Goal: Task Accomplishment & Management: Use online tool/utility

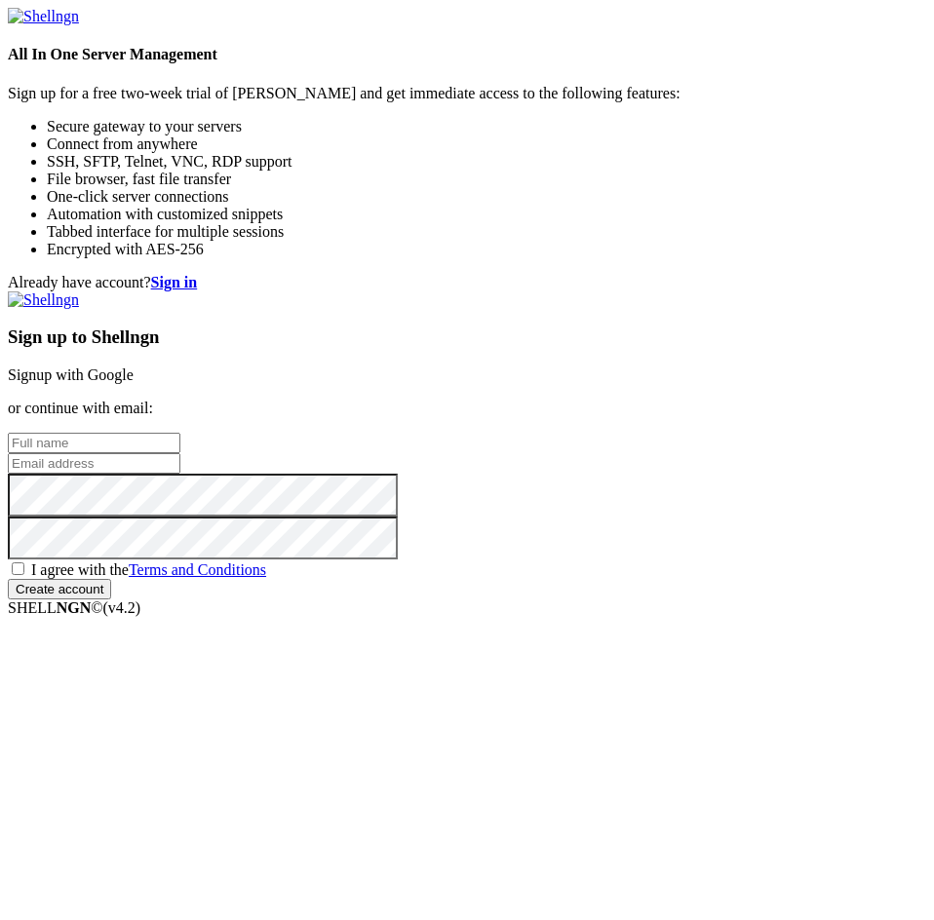
click at [134, 367] on link "Signup with Google" at bounding box center [71, 375] width 126 height 17
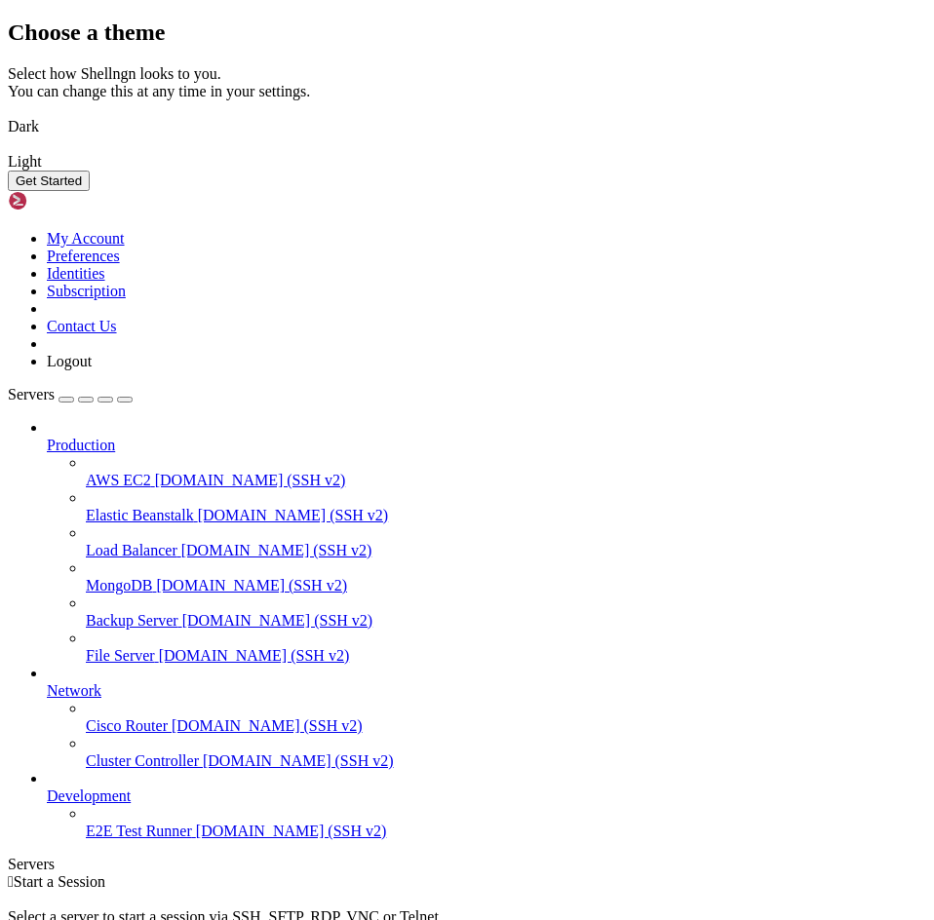
click at [90, 191] on button "Get Started" at bounding box center [49, 181] width 82 height 20
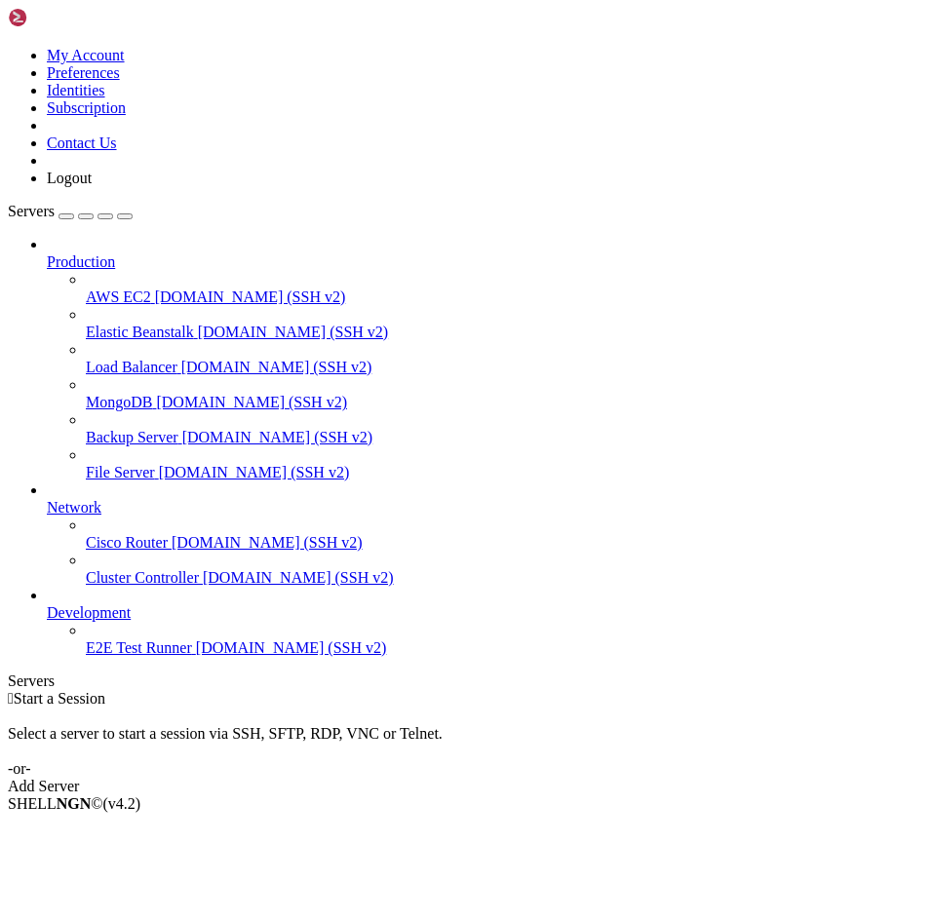
click at [638, 778] on link "Add Server" at bounding box center [467, 787] width 918 height 18
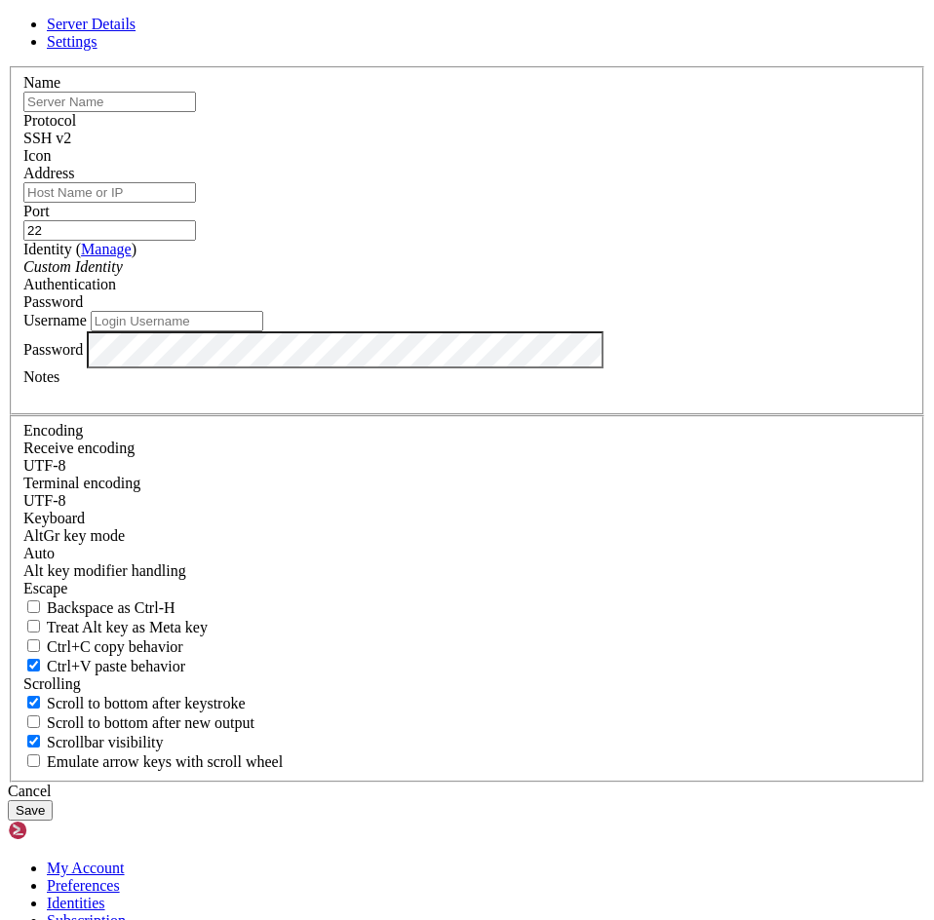
click at [196, 112] on input "text" at bounding box center [109, 102] width 173 height 20
type input "root"
click at [196, 203] on input "Address" at bounding box center [109, 192] width 173 height 20
type input "[TECHNICAL_ID]"
click at [196, 241] on input "22" at bounding box center [109, 230] width 173 height 20
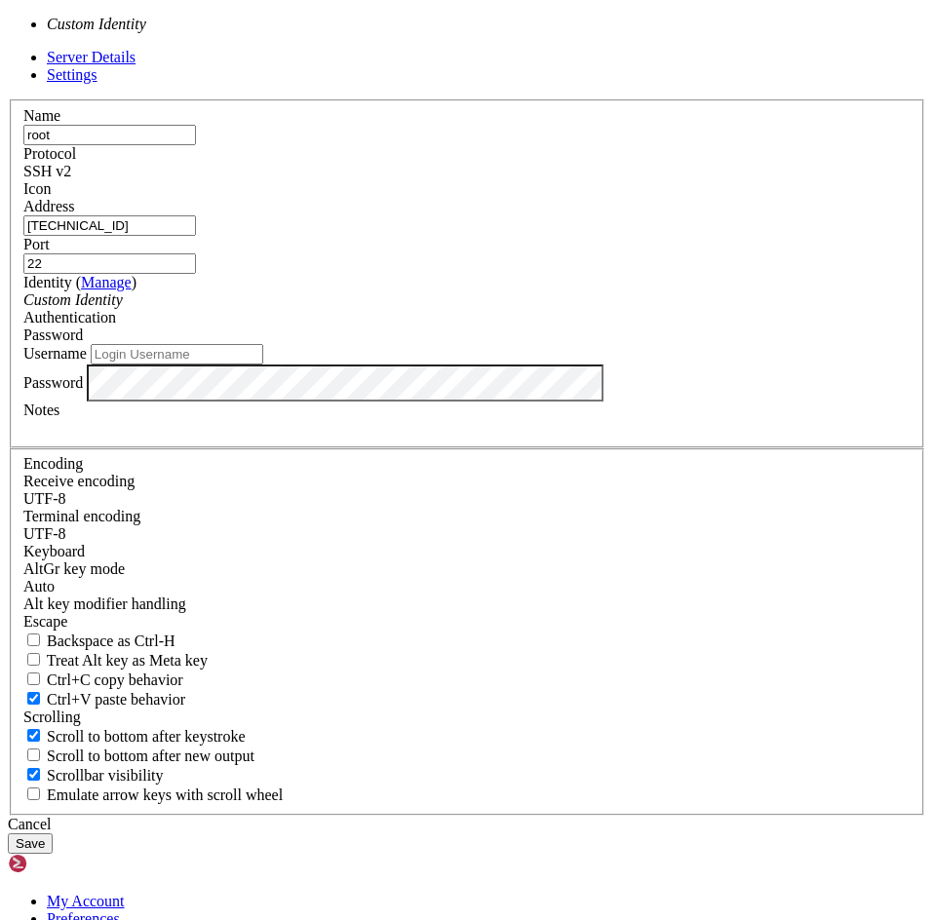
click at [383, 309] on div "Custom Identity" at bounding box center [466, 300] width 887 height 18
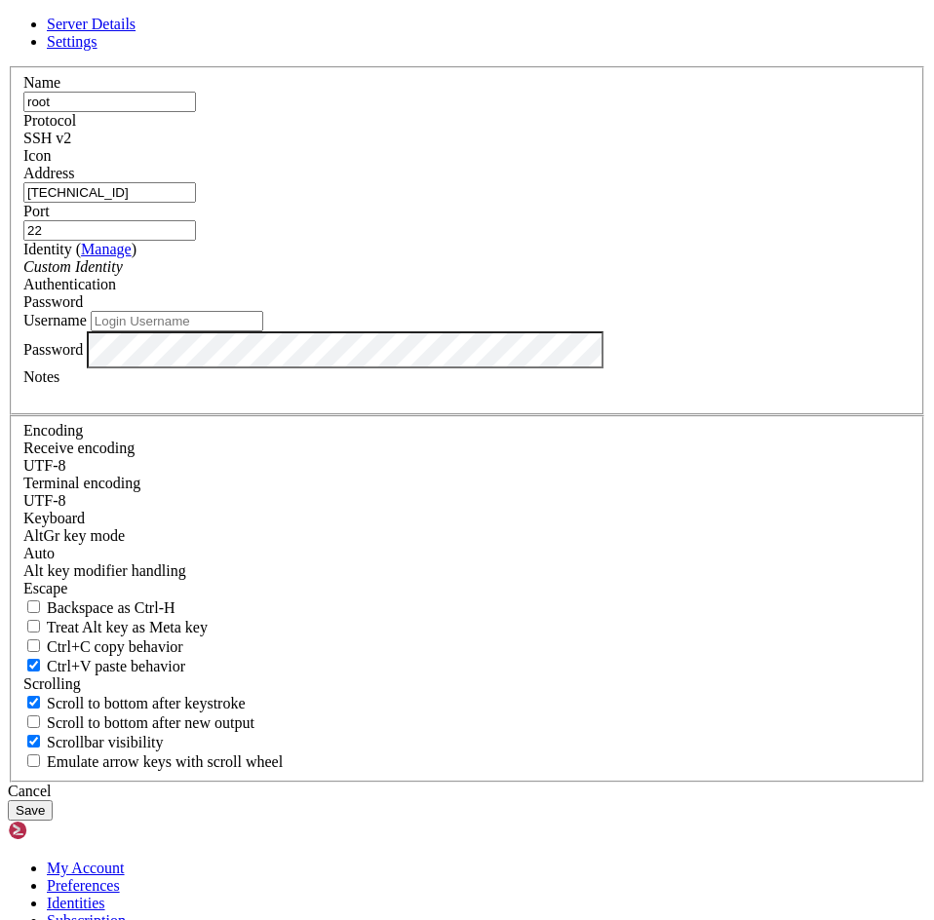
click at [384, 276] on div "Custom Identity" at bounding box center [466, 267] width 887 height 18
click at [263, 331] on input "Username" at bounding box center [177, 321] width 173 height 20
type input "root"
click at [8, 800] on button "Save" at bounding box center [30, 810] width 45 height 20
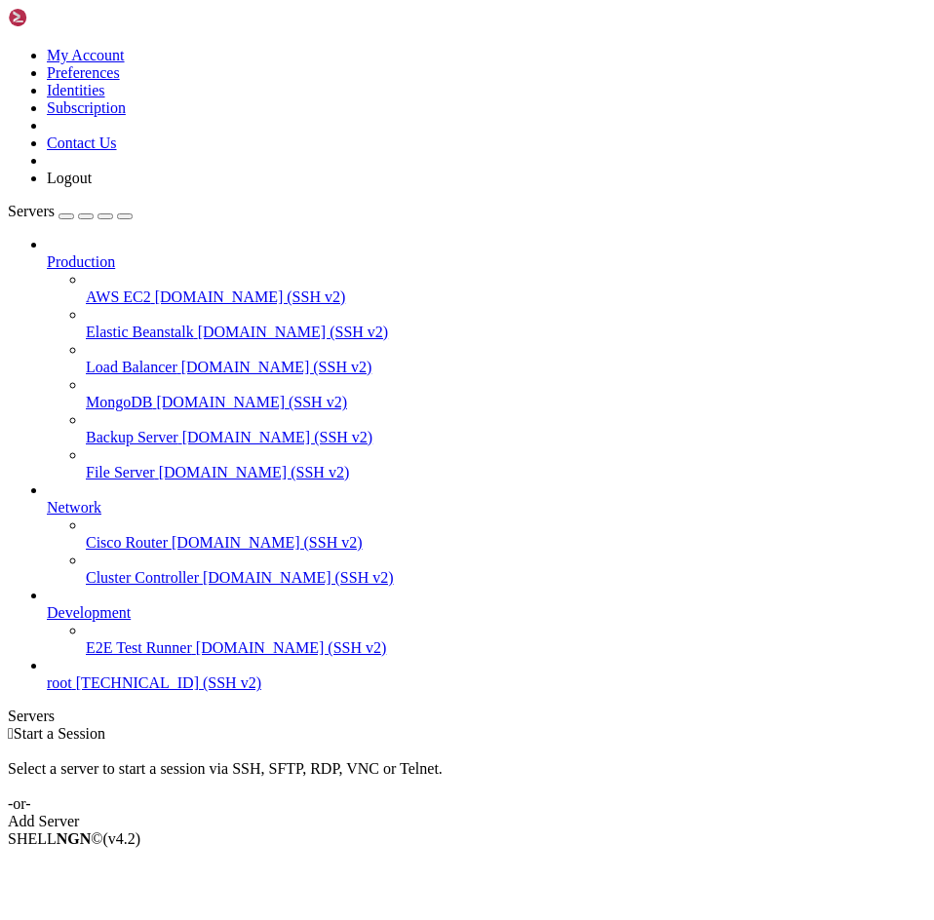
click at [72, 691] on span "root" at bounding box center [59, 683] width 25 height 17
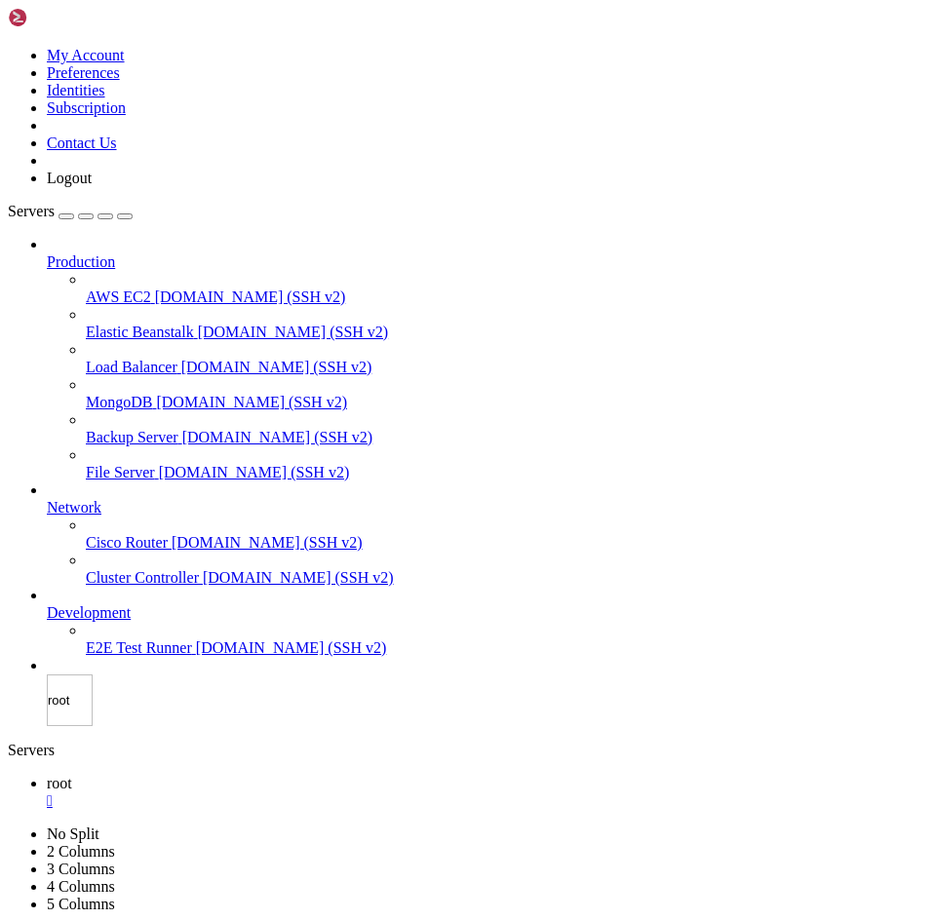
click at [187, 726] on div "Servers Production AWS EC2 [DOMAIN_NAME] (SSH v2) Elastic Beanstalk [DOMAIN_NAM…" at bounding box center [467, 464] width 918 height 523
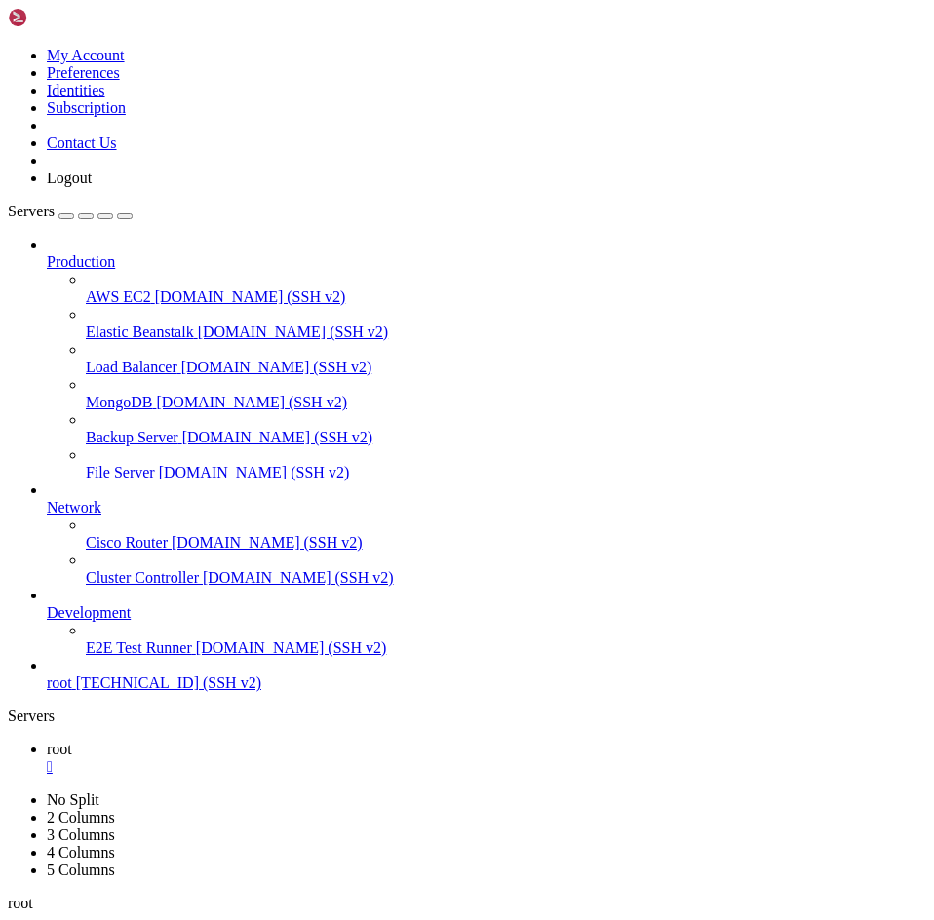
drag, startPoint x: 173, startPoint y: 734, endPoint x: 126, endPoint y: 746, distance: 48.2
click at [126, 691] on span "[TECHNICAL_ID] (SSH v2)" at bounding box center [168, 683] width 185 height 17
click at [127, 691] on span "[TECHNICAL_ID] (SSH v2)" at bounding box center [168, 683] width 185 height 17
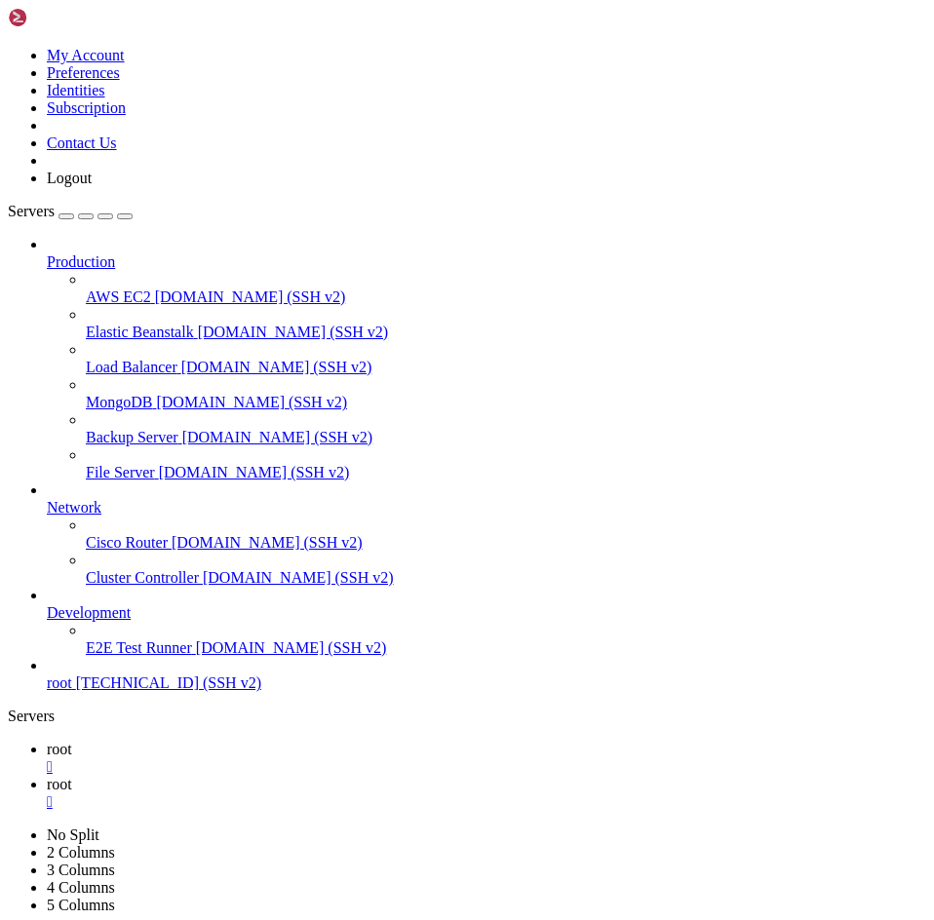
click at [173, 691] on span "[TECHNICAL_ID] (SSH v2)" at bounding box center [168, 683] width 185 height 17
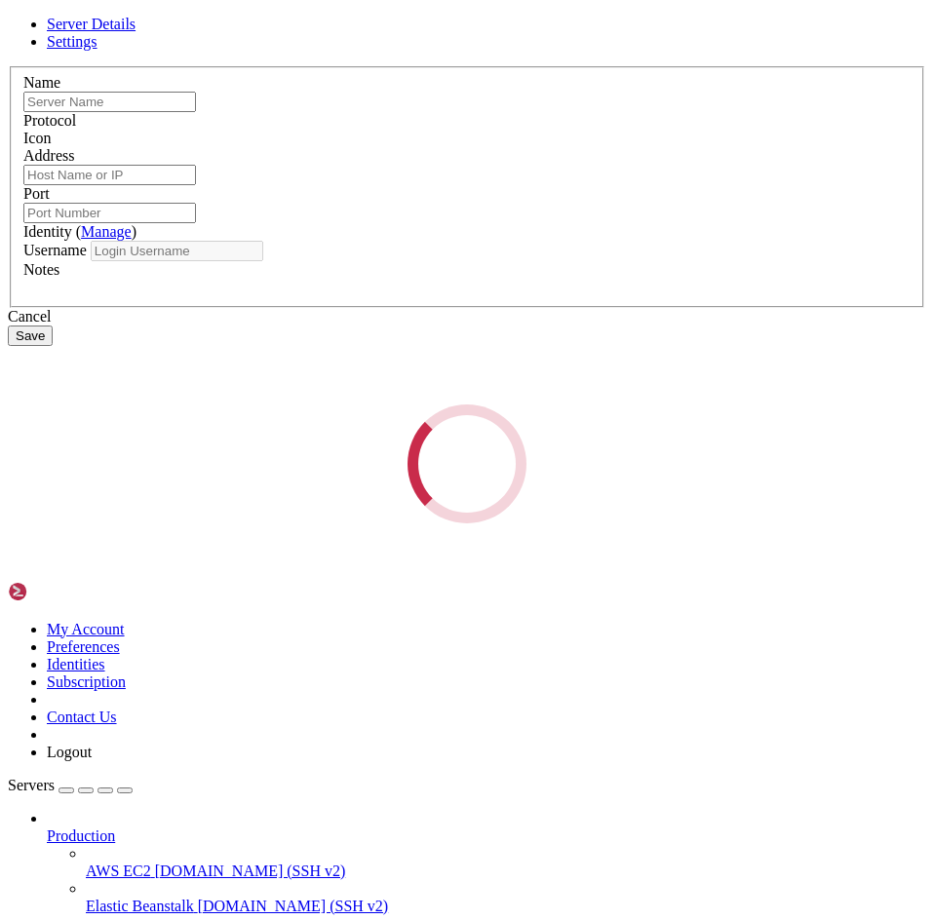
type input "root"
type input "[TECHNICAL_ID]"
type input "22"
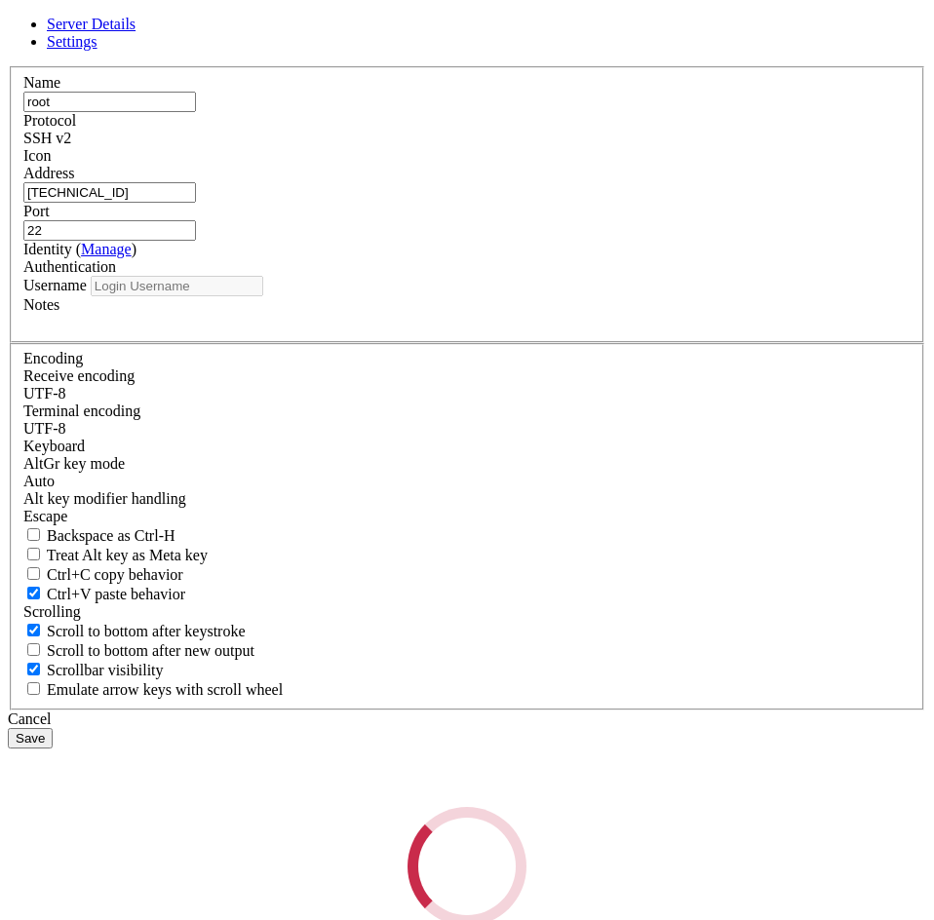
type input "root"
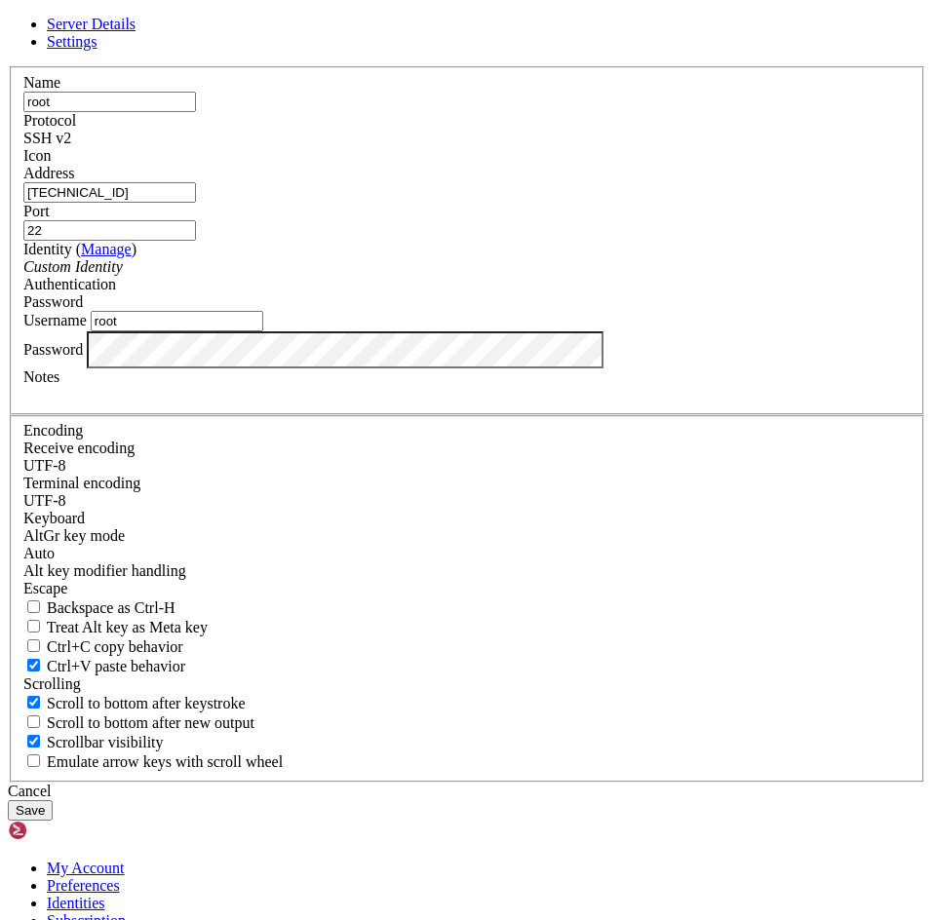
click at [159, 556] on div "Server Details Settings Name root Protocol SSH v2 Icon" at bounding box center [467, 418] width 918 height 805
click at [8, 800] on button "Save" at bounding box center [30, 810] width 45 height 20
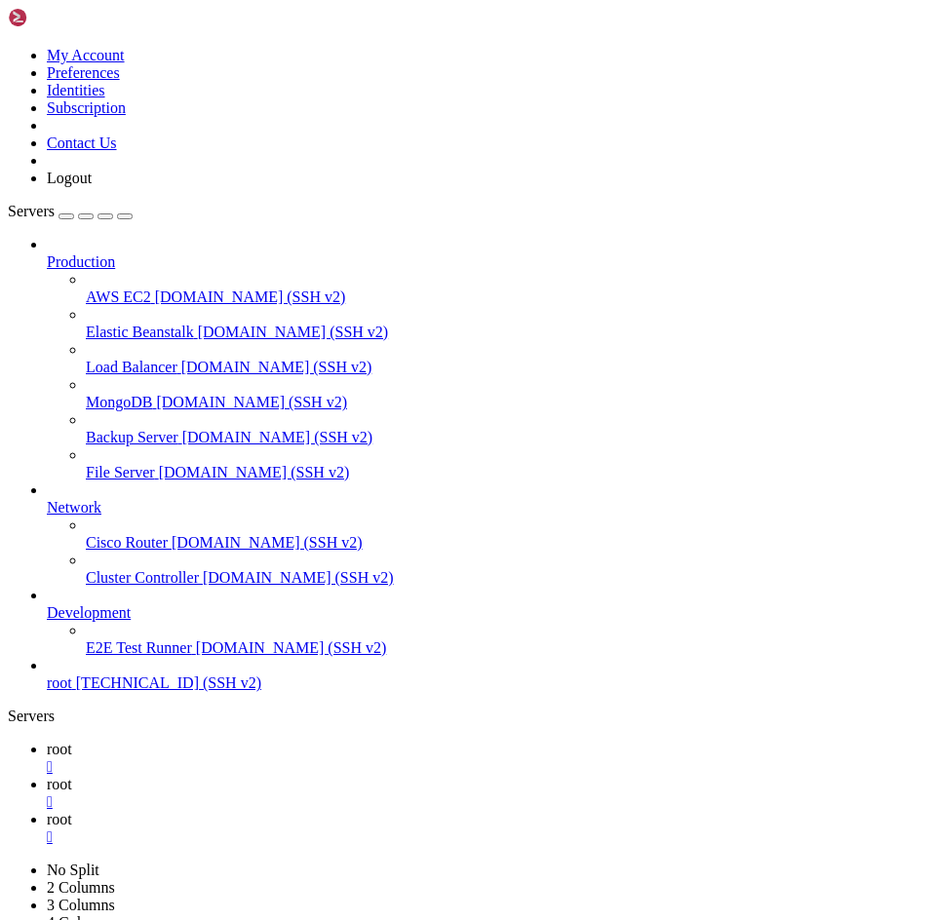
click at [404, 776] on link "root " at bounding box center [486, 793] width 879 height 35
click at [309, 741] on link "root " at bounding box center [486, 758] width 879 height 35
click at [419, 794] on div "" at bounding box center [486, 803] width 879 height 18
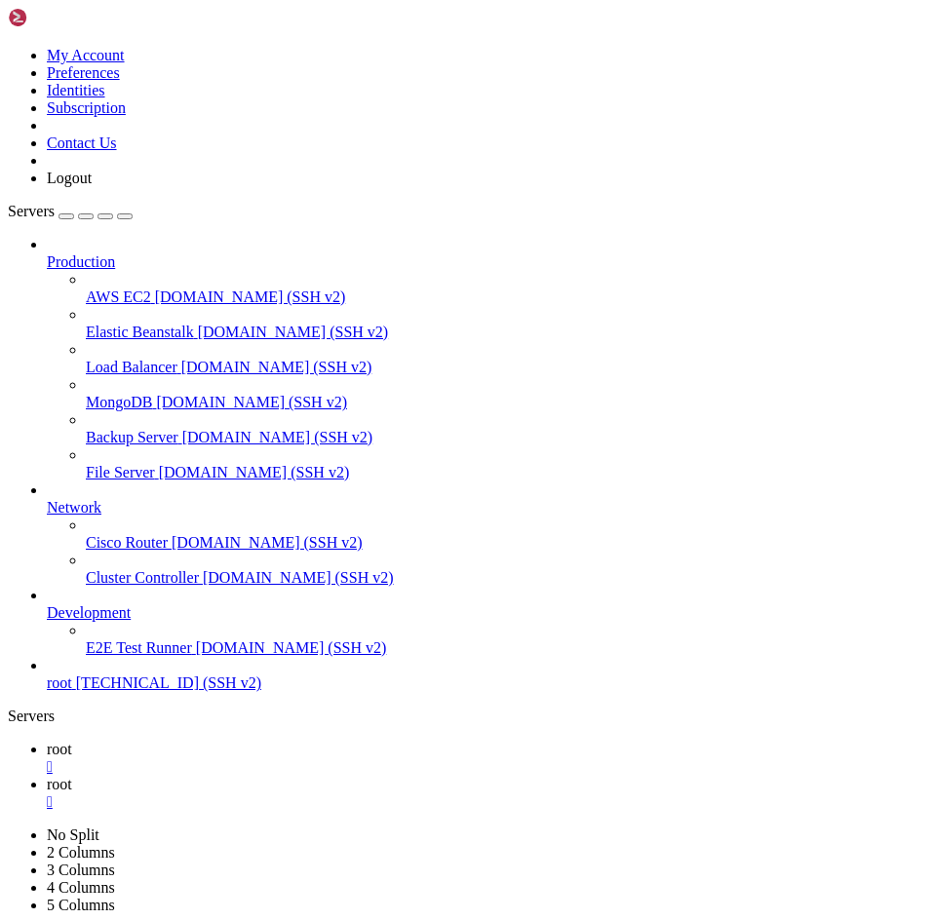
click at [329, 741] on link "root " at bounding box center [486, 758] width 879 height 35
click at [323, 758] on div "" at bounding box center [486, 767] width 879 height 18
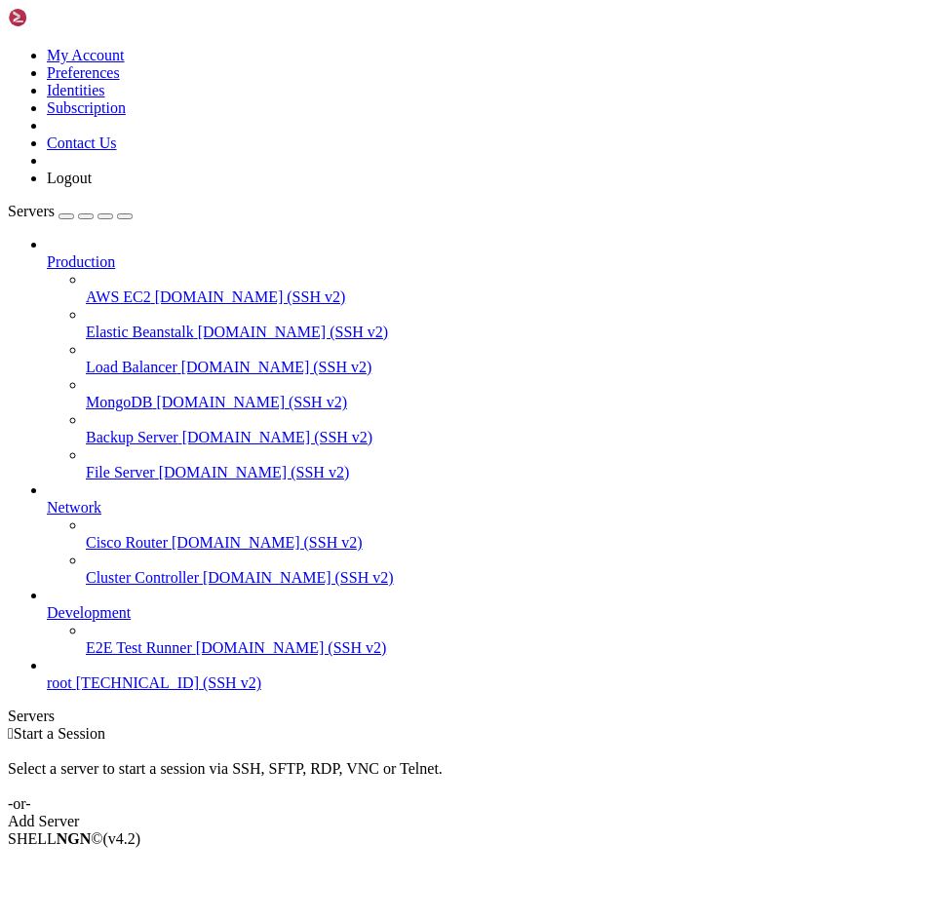
click at [72, 691] on span "root" at bounding box center [59, 683] width 25 height 17
click at [99, 692] on div "Production AWS EC2 [DOMAIN_NAME] (SSH v2) Elastic Beanstalk [DOMAIN_NAME] (SSH …" at bounding box center [467, 464] width 918 height 456
click at [106, 691] on span "[TECHNICAL_ID] (SSH v2)" at bounding box center [168, 683] width 185 height 17
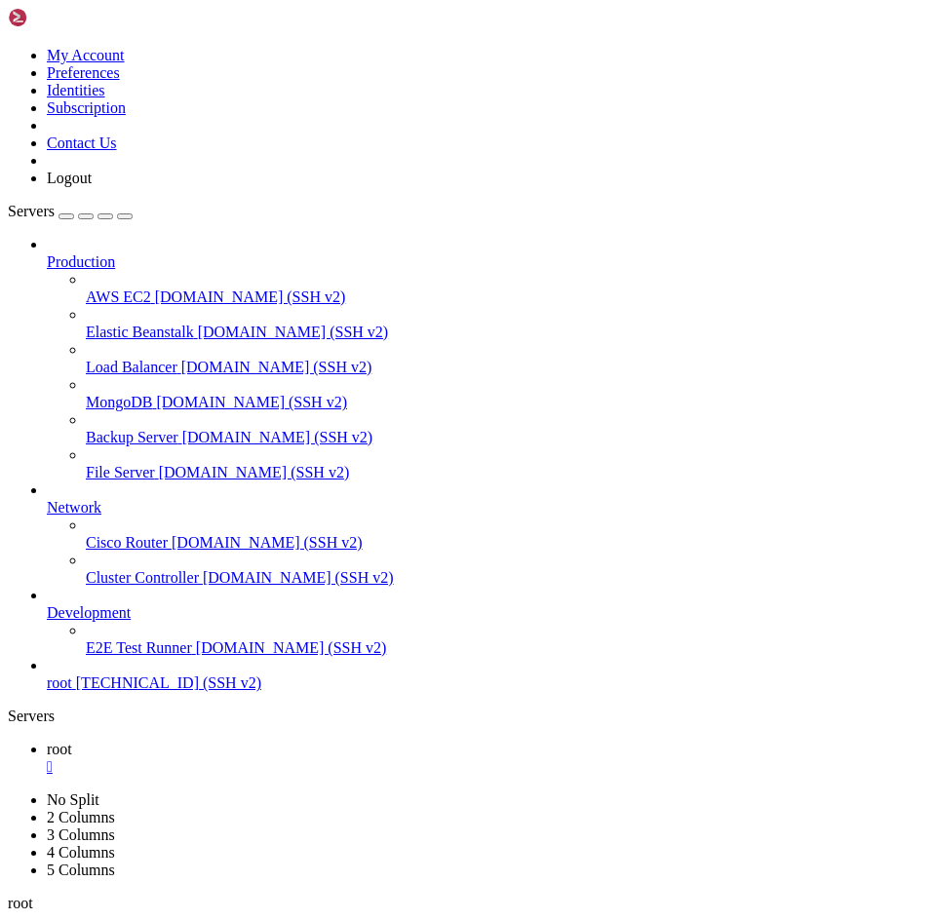
drag, startPoint x: 91, startPoint y: 762, endPoint x: 61, endPoint y: 728, distance: 44.9
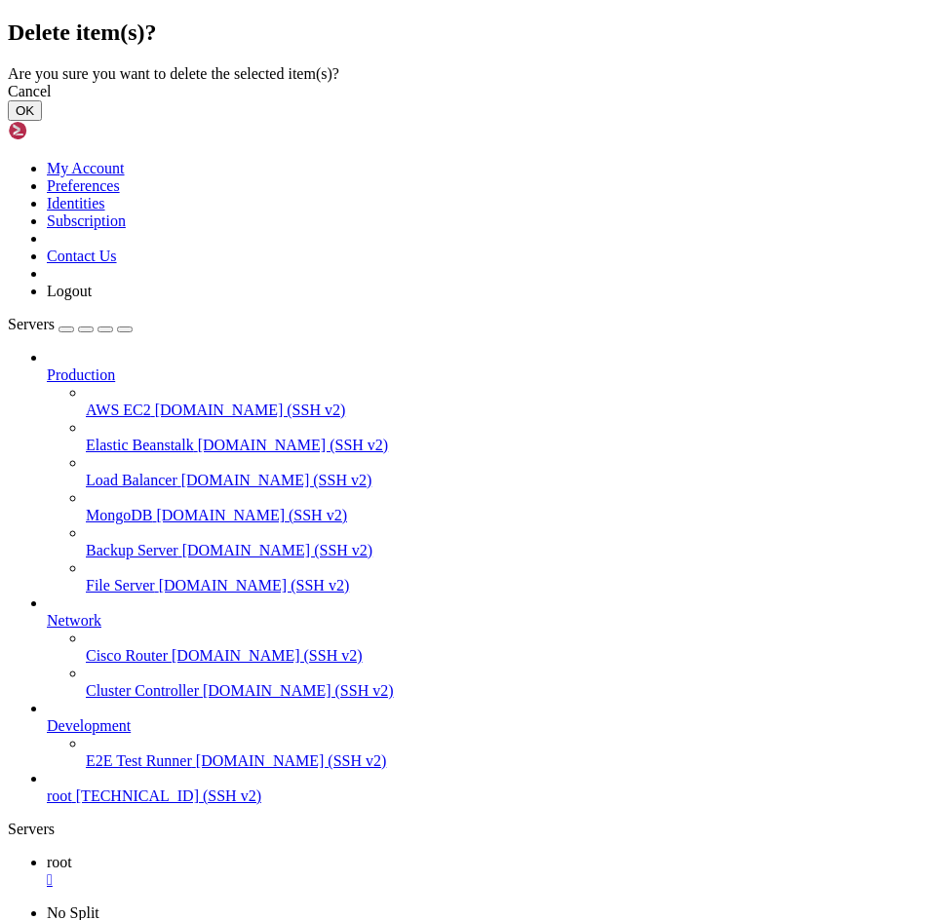
click at [42, 121] on button "OK" at bounding box center [25, 110] width 34 height 20
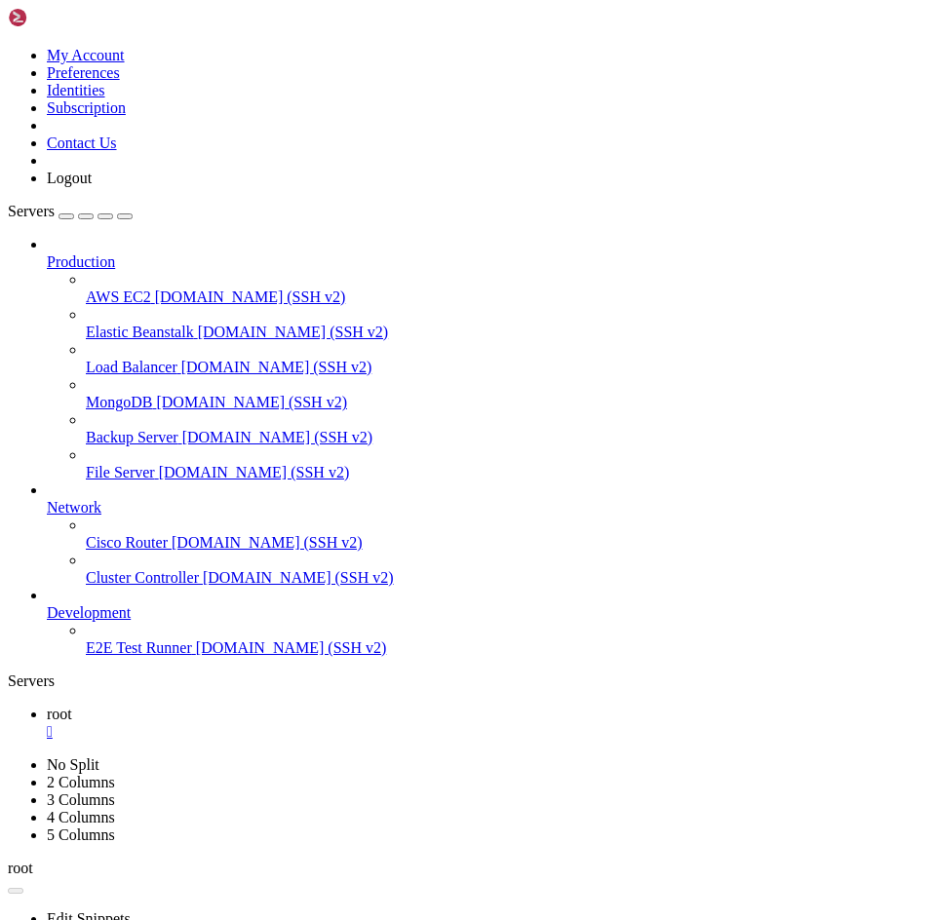
click at [320, 723] on div "" at bounding box center [486, 732] width 879 height 18
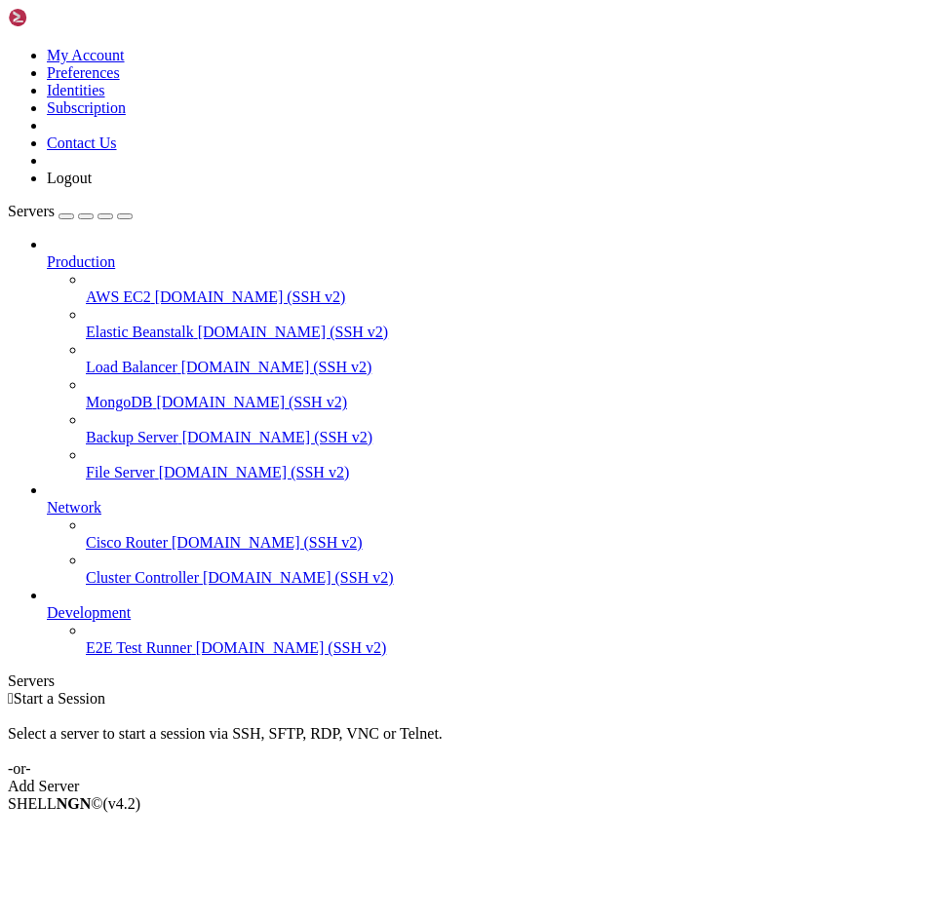
drag, startPoint x: 211, startPoint y: 33, endPoint x: 201, endPoint y: 8, distance: 27.2
click at [202, 10] on div "My Account Preferences Identities Subscription Contact Us Logout" at bounding box center [467, 97] width 918 height 179
click at [549, 690] on div " Start a Session Select a server to start a session via SSH, SFTP, RDP, VNC or…" at bounding box center [467, 742] width 918 height 105
drag, startPoint x: 549, startPoint y: 380, endPoint x: 546, endPoint y: 323, distance: 57.6
click at [549, 690] on div " Start a Session Select a server to start a session via SSH, SFTP, RDP, VNC or…" at bounding box center [467, 742] width 918 height 105
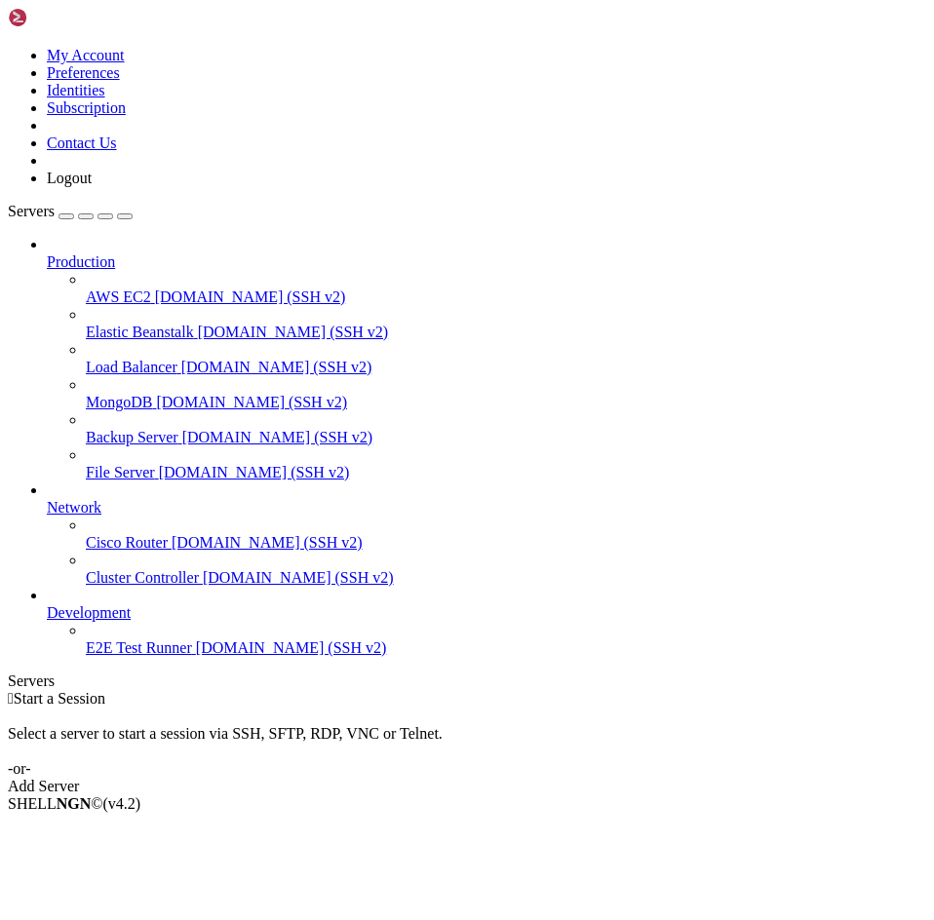
click at [546, 690] on div " Start a Session Select a server to start a session via SSH, SFTP, RDP, VNC or…" at bounding box center [467, 742] width 918 height 105
click at [549, 690] on div " Start a Session Select a server to start a session via SSH, SFTP, RDP, VNC or…" at bounding box center [467, 742] width 918 height 105
click at [546, 690] on div " Start a Session Select a server to start a session via SSH, SFTP, RDP, VNC or…" at bounding box center [467, 742] width 918 height 105
click at [552, 778] on link "Add Server" at bounding box center [467, 787] width 918 height 18
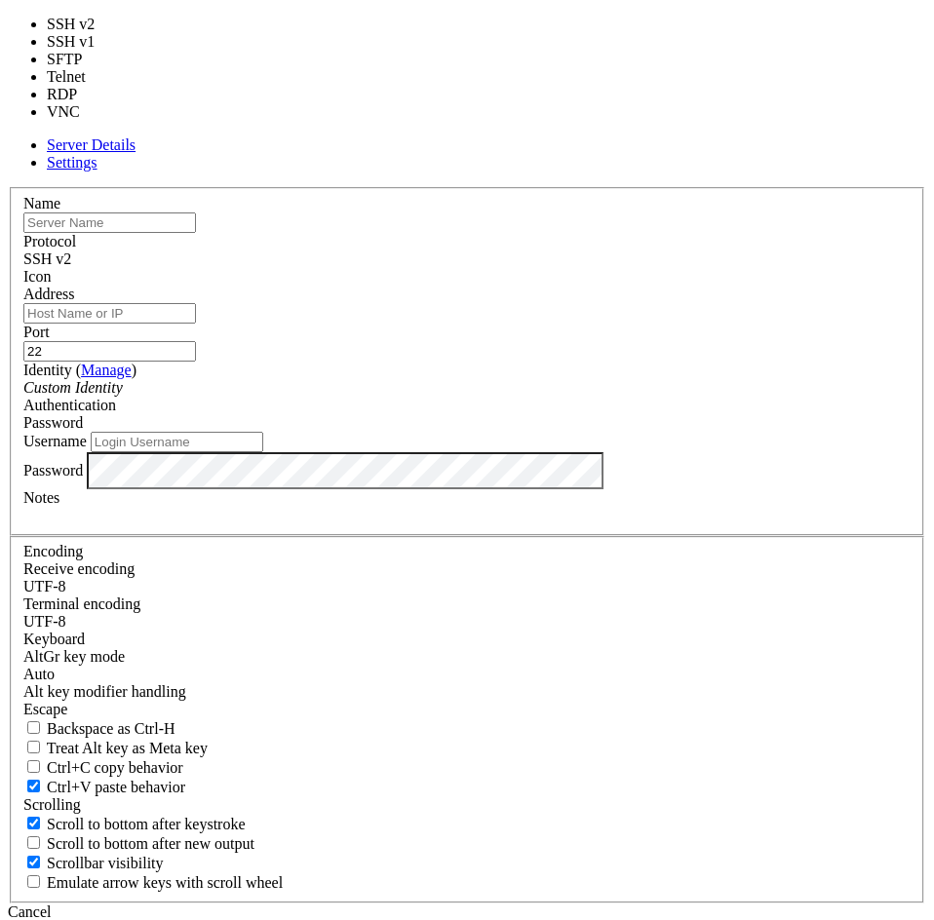
click at [571, 268] on div "SSH v2" at bounding box center [466, 260] width 887 height 18
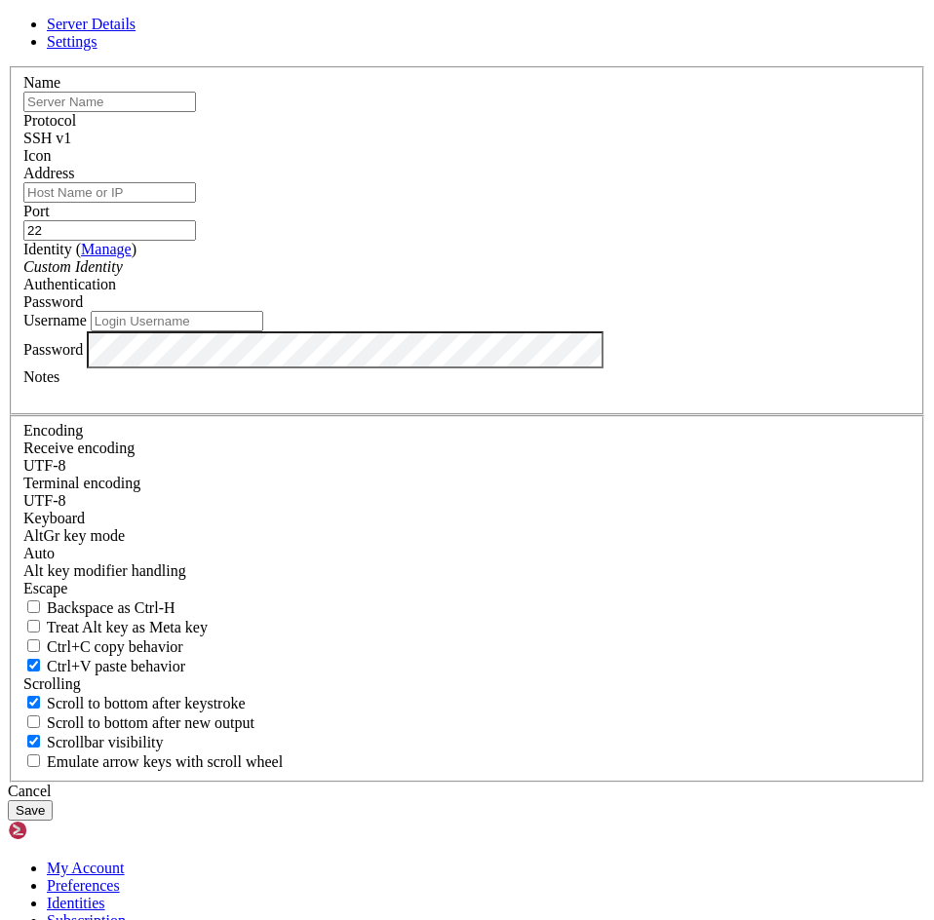
click at [196, 112] on input "text" at bounding box center [109, 102] width 173 height 20
type input "Linux Minecraft Server RootServer"
click at [196, 203] on input "Address" at bounding box center [109, 192] width 173 height 20
paste input "[TECHNICAL_ID]"
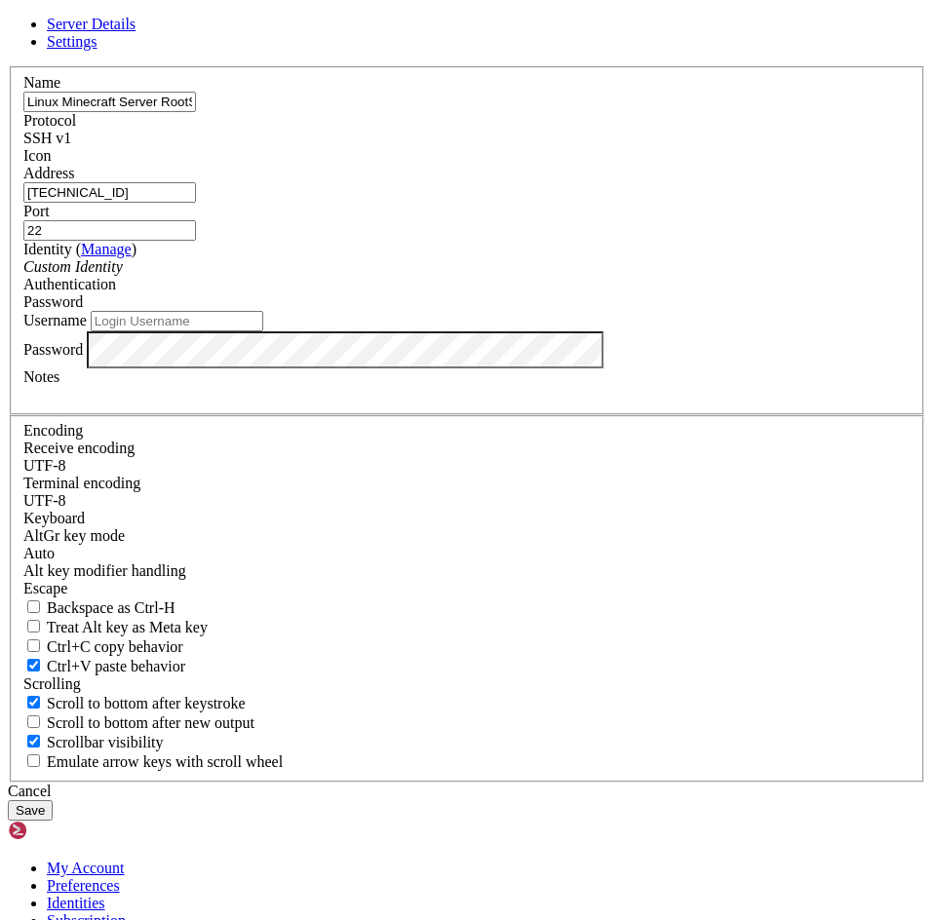
type input "[TECHNICAL_ID]"
click at [263, 331] on input "Username" at bounding box center [177, 321] width 173 height 20
type input "root"
click at [8, 800] on button "Save" at bounding box center [30, 810] width 45 height 20
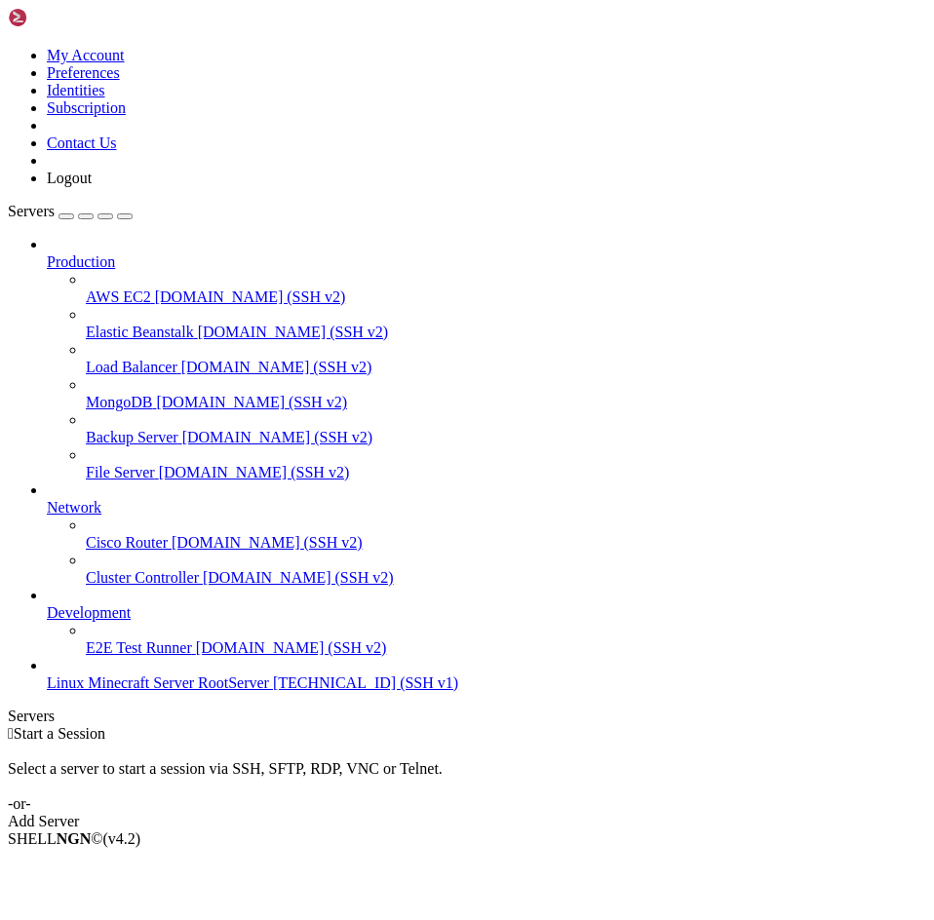
click at [273, 691] on span "[TECHNICAL_ID] (SSH v1)" at bounding box center [365, 683] width 185 height 17
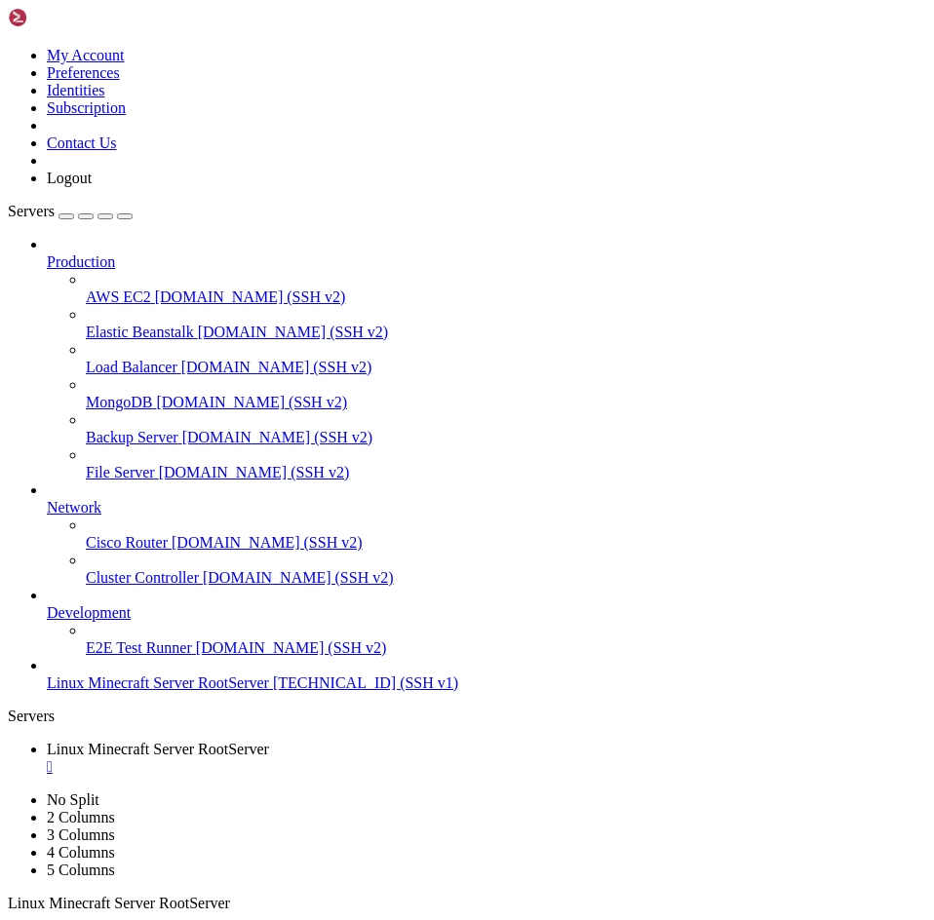
drag, startPoint x: 364, startPoint y: 295, endPoint x: 823, endPoint y: 291, distance: 459.2
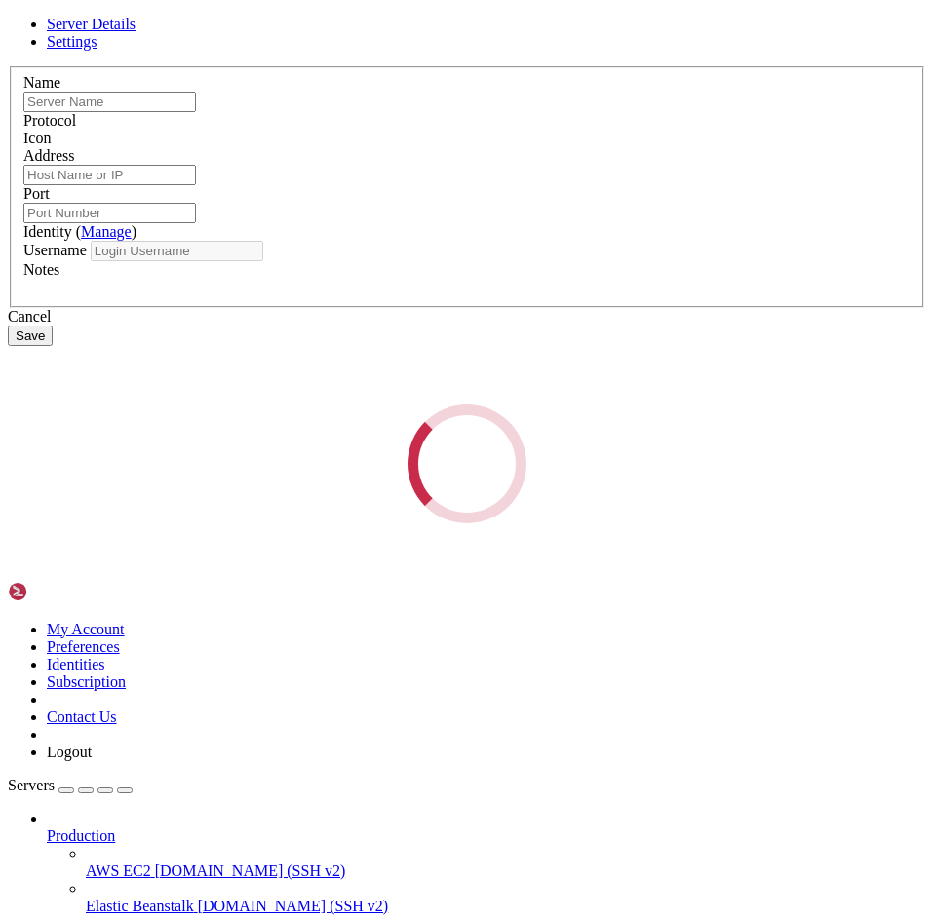
type input "Linux Minecraft Server RootServer"
type input "[TECHNICAL_ID]"
type input "22"
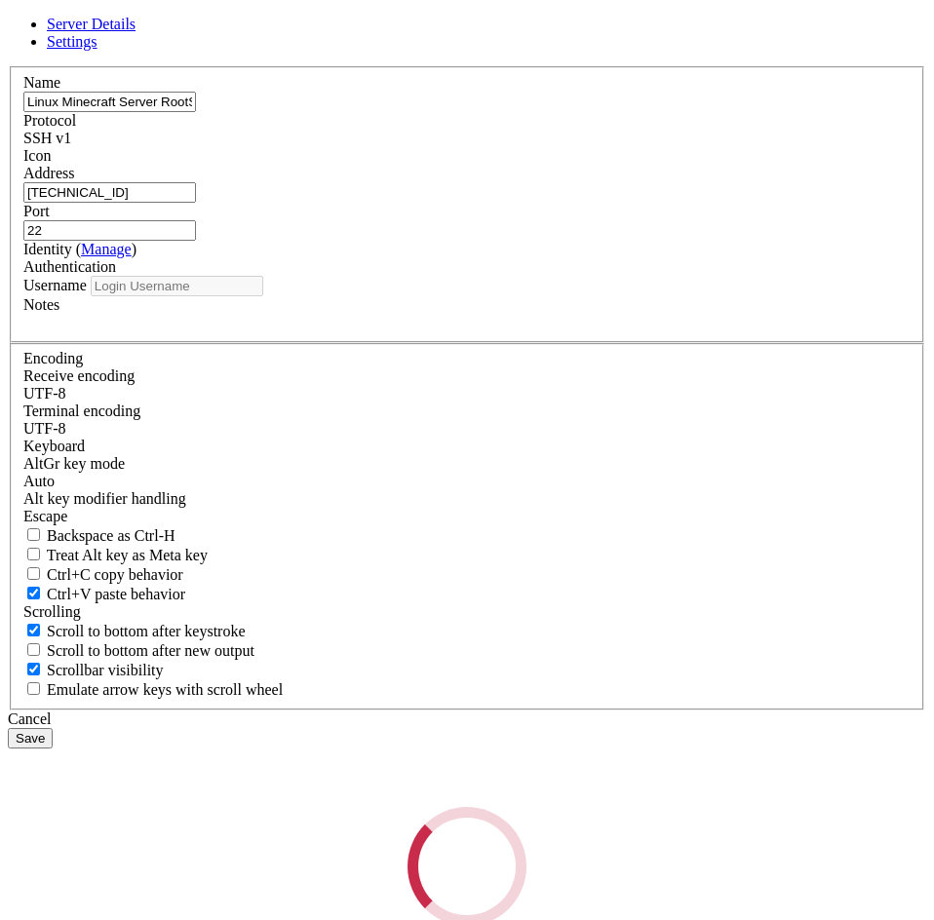
type input "root"
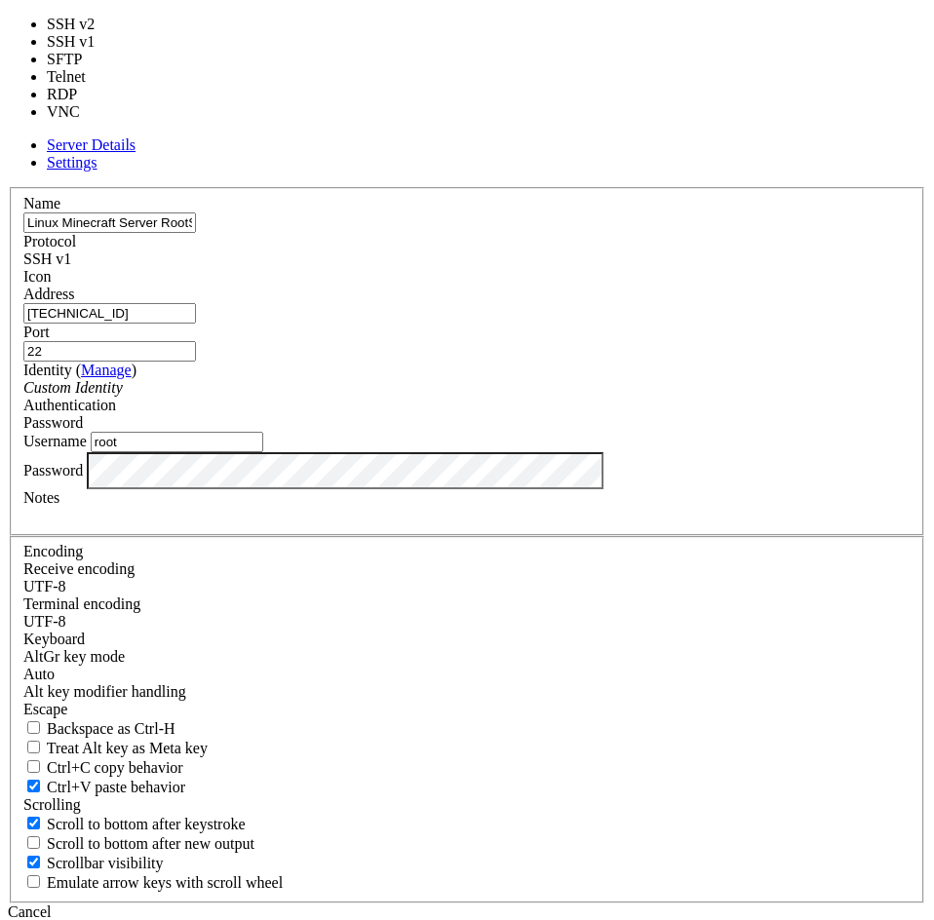
click at [71, 267] on span "SSH v1" at bounding box center [47, 259] width 48 height 17
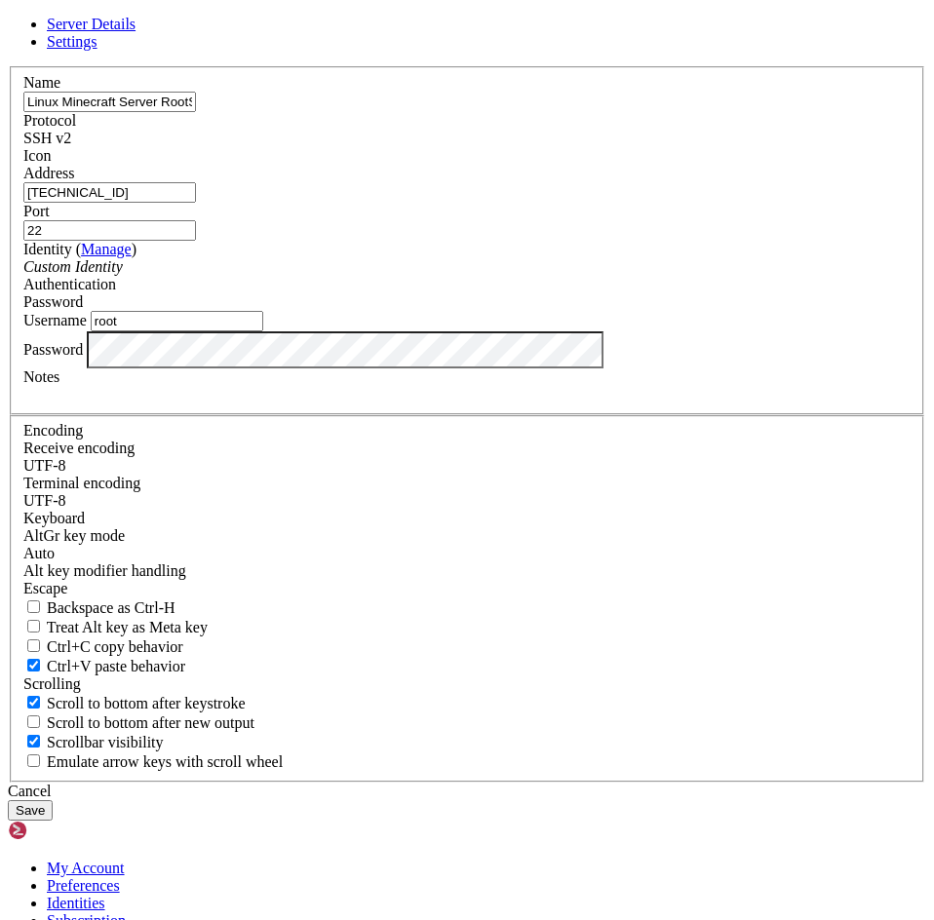
click at [53, 800] on button "Save" at bounding box center [30, 810] width 45 height 20
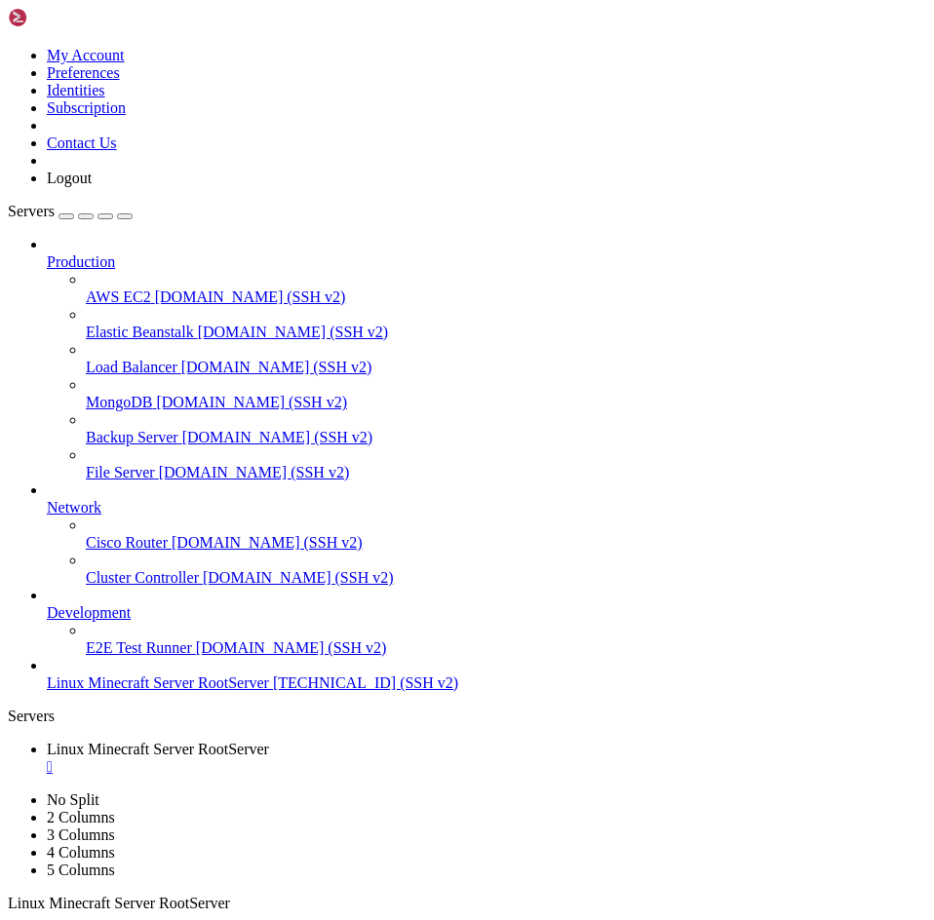
drag, startPoint x: 140, startPoint y: 1322, endPoint x: 8, endPoint y: 1370, distance: 140.9
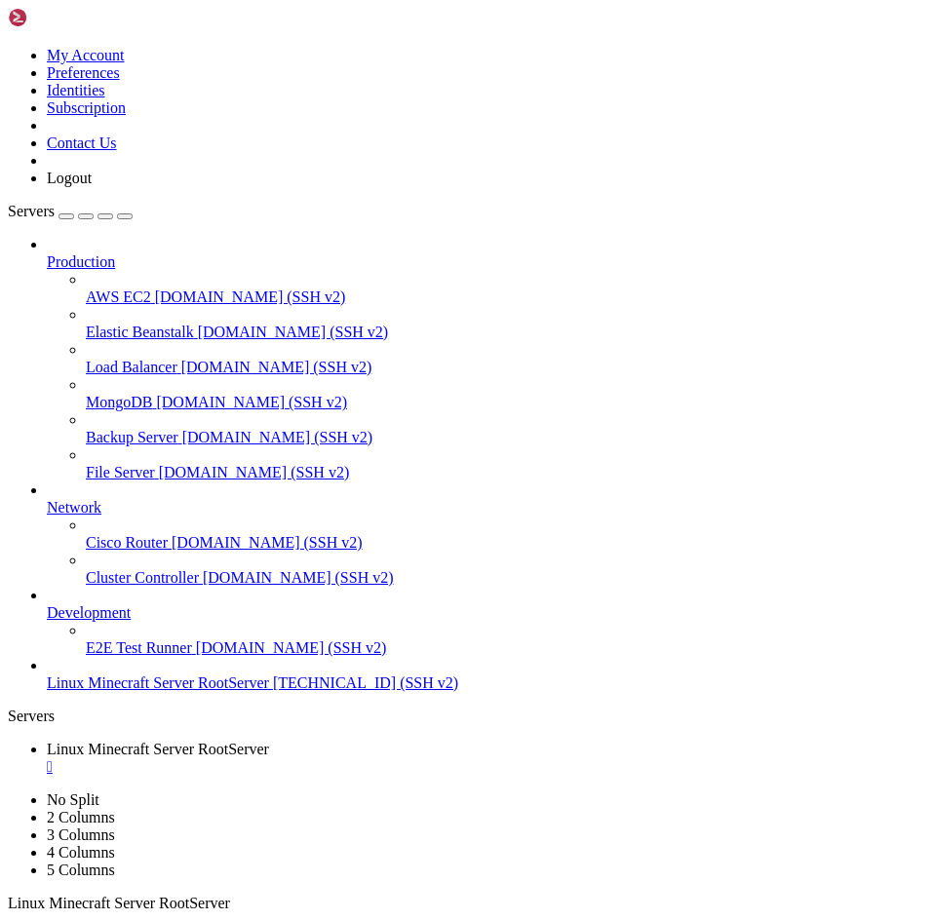
scroll to position [9, 2]
drag, startPoint x: 307, startPoint y: 1316, endPoint x: 182, endPoint y: 1317, distance: 124.8
drag, startPoint x: 292, startPoint y: 1318, endPoint x: 183, endPoint y: 1320, distance: 109.2
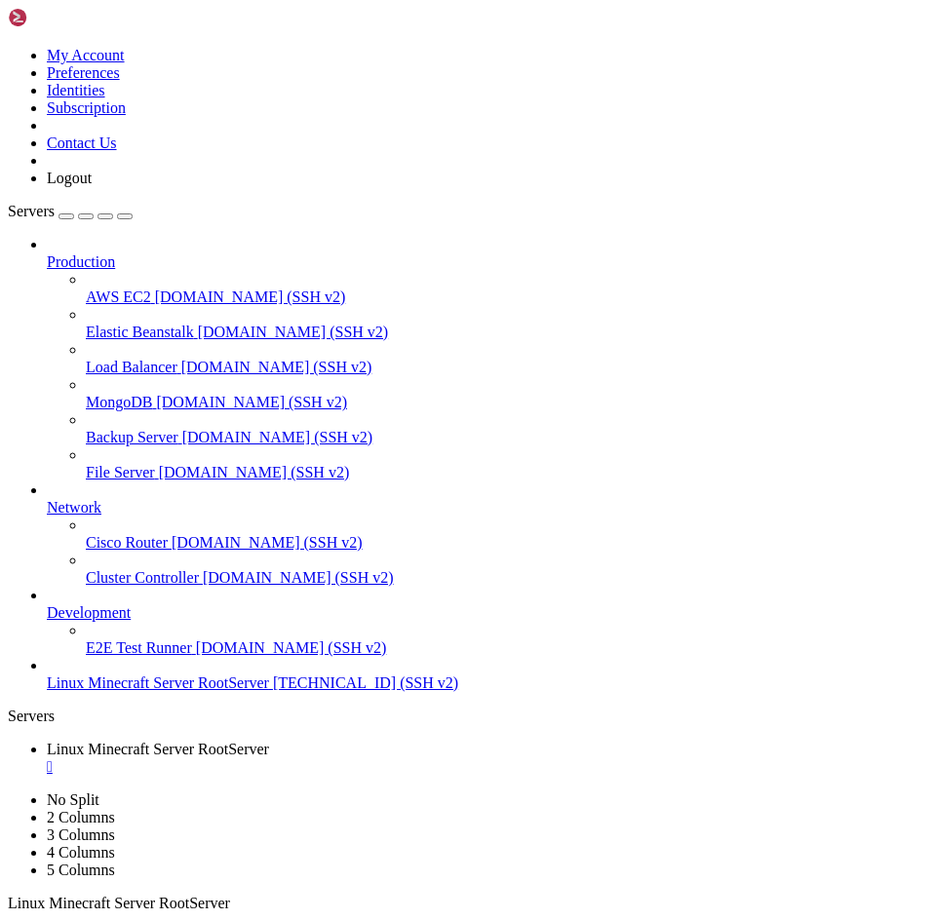
drag, startPoint x: 256, startPoint y: 1487, endPoint x: 296, endPoint y: 1470, distance: 43.3
drag, startPoint x: 294, startPoint y: 1471, endPoint x: 49, endPoint y: 1488, distance: 246.2
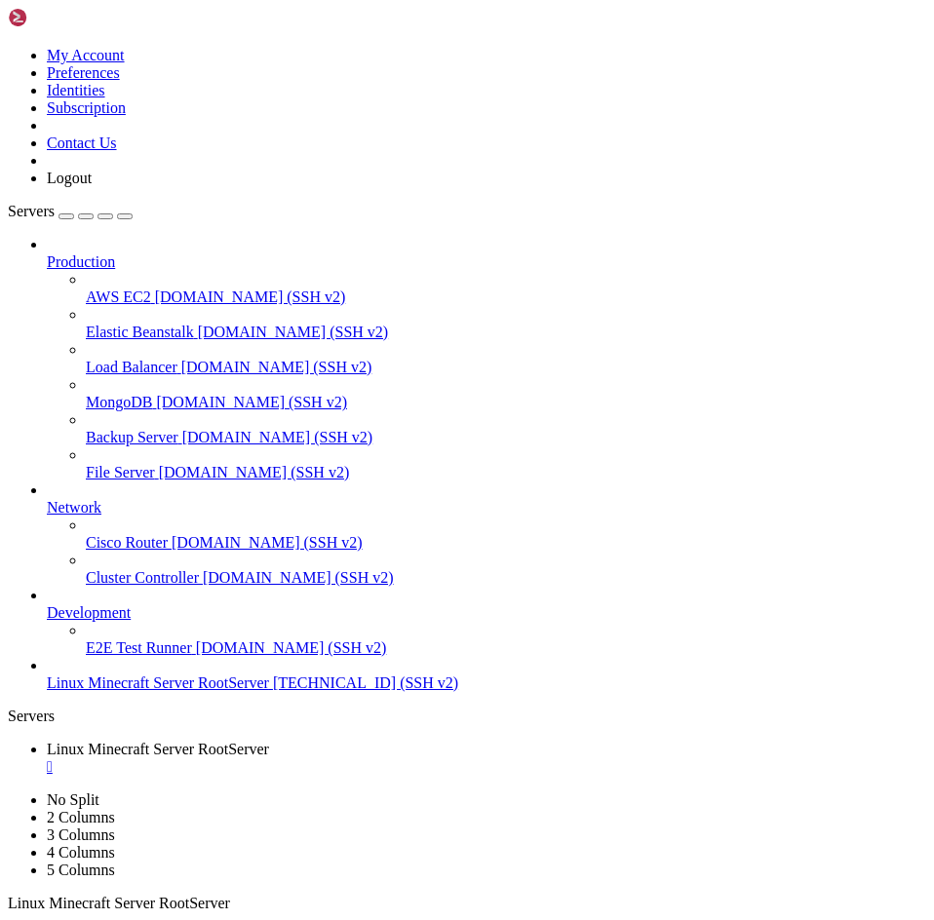
drag, startPoint x: 499, startPoint y: 538, endPoint x: 254, endPoint y: 447, distance: 260.9
